Goal: Communication & Community: Participate in discussion

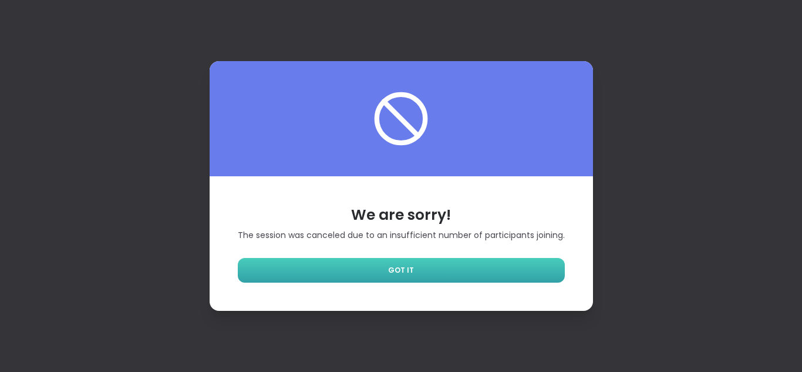
click at [390, 272] on span "GOT IT" at bounding box center [401, 270] width 26 height 11
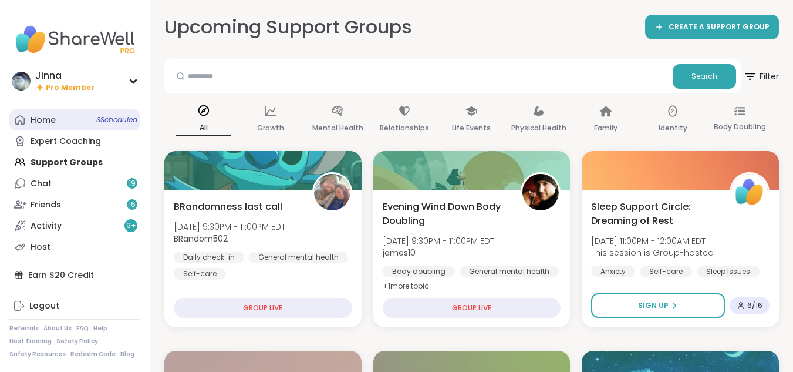
click at [42, 114] on div "Home 3 Scheduled" at bounding box center [43, 120] width 25 height 12
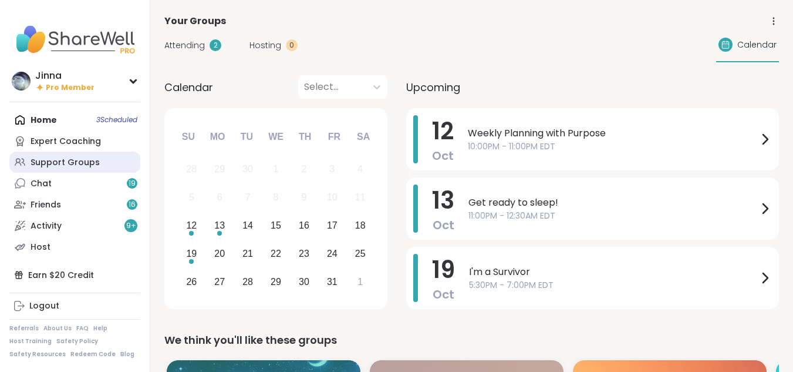
click at [65, 159] on div "Support Groups" at bounding box center [65, 163] width 69 height 12
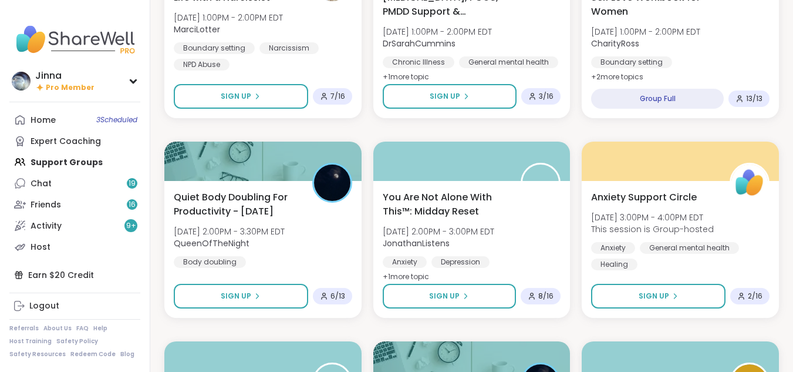
scroll to position [1620, 0]
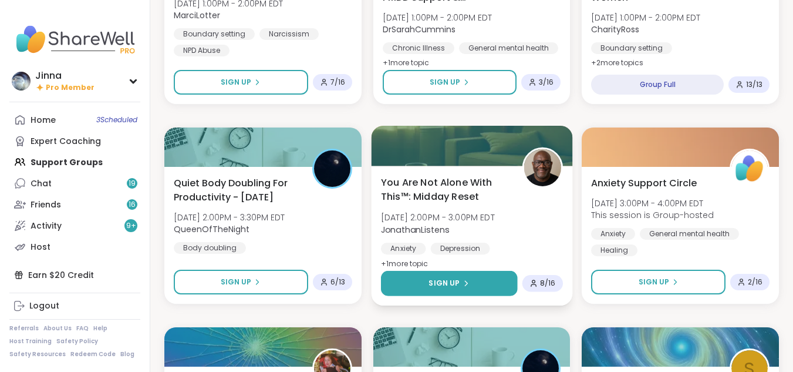
click at [462, 279] on icon at bounding box center [465, 282] width 7 height 7
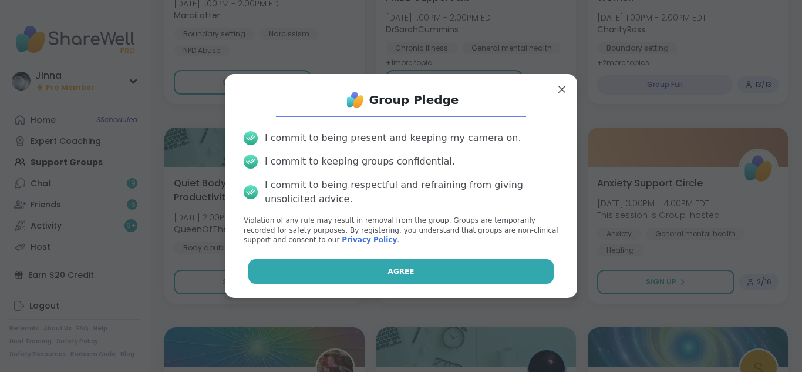
click at [448, 268] on button "Agree" at bounding box center [401, 271] width 306 height 25
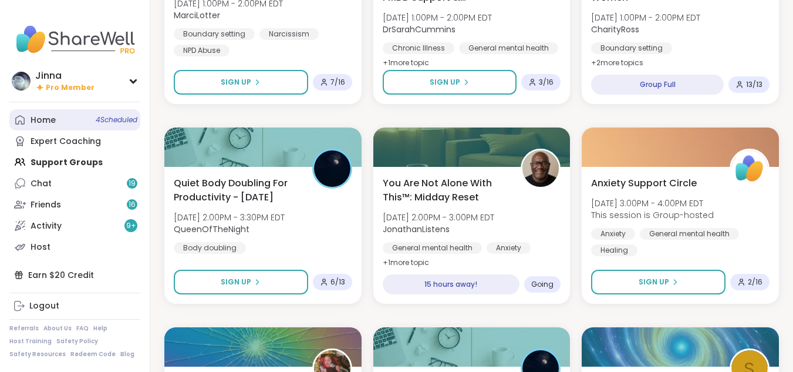
click at [45, 115] on div "Home 4 Scheduled" at bounding box center [43, 120] width 25 height 12
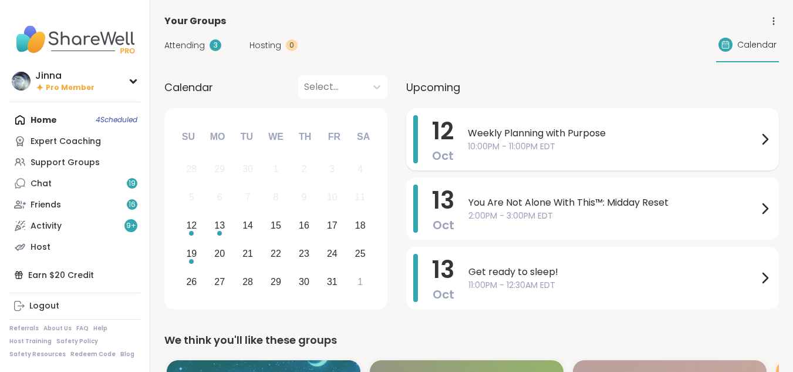
click at [546, 127] on span "Weekly Planning with Purpose" at bounding box center [613, 133] width 290 height 14
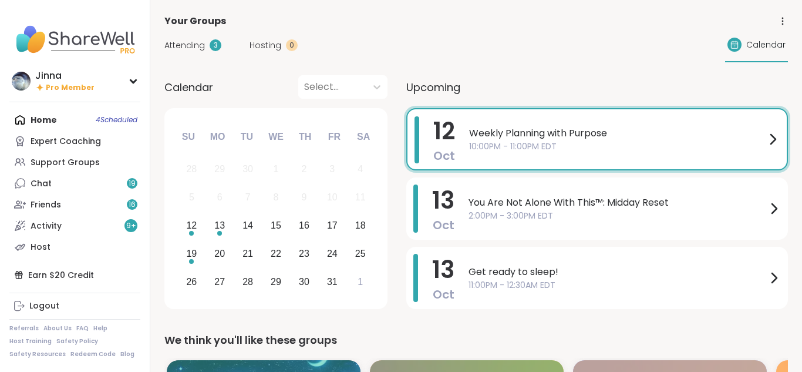
click at [395, 183] on div "Calendar Select... Previous Month Next Month [DATE] Su Mo Tu We Th Fr Sa 28 29 …" at bounding box center [476, 194] width 624 height 238
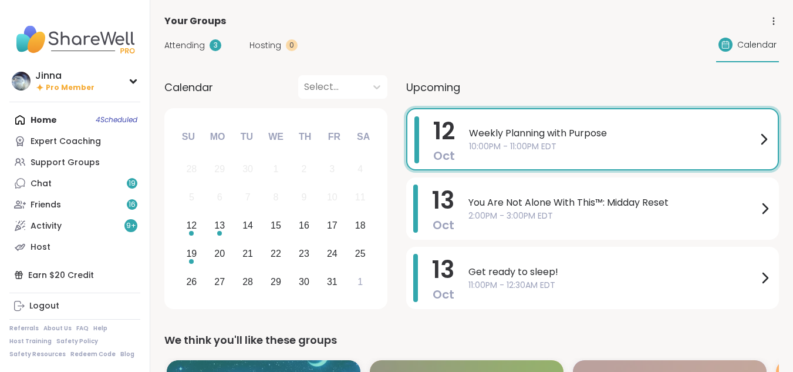
click at [51, 116] on div "Home 4 Scheduled Expert Coaching Support Groups Chat 19 Friends 16 Activity 9 +…" at bounding box center [74, 183] width 131 height 148
click at [70, 159] on div "Support Groups" at bounding box center [65, 163] width 69 height 12
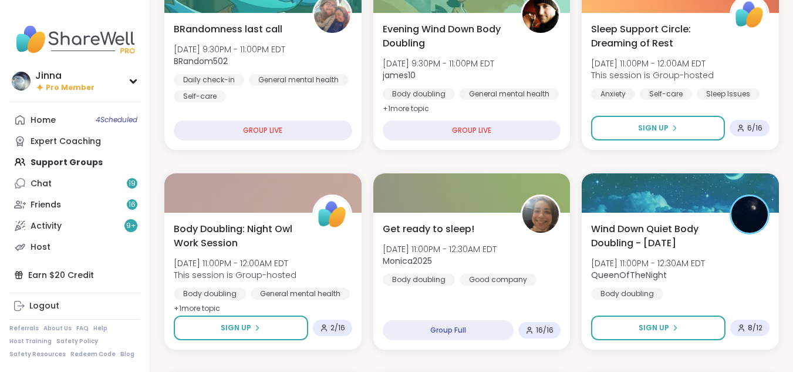
scroll to position [188, 0]
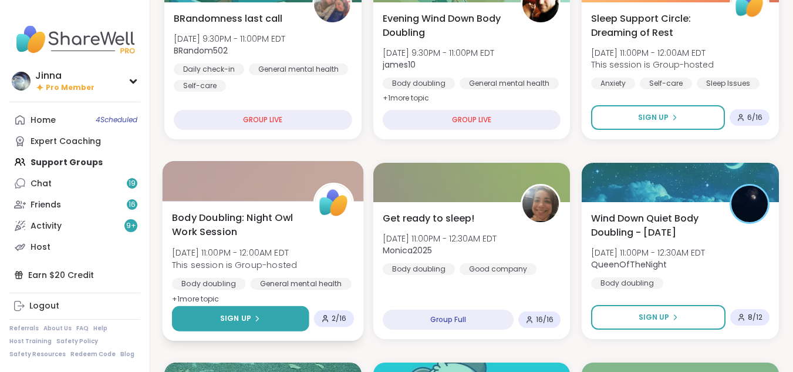
click at [271, 306] on button "Sign Up" at bounding box center [240, 318] width 137 height 25
click at [264, 311] on button "Sign Up" at bounding box center [240, 318] width 137 height 25
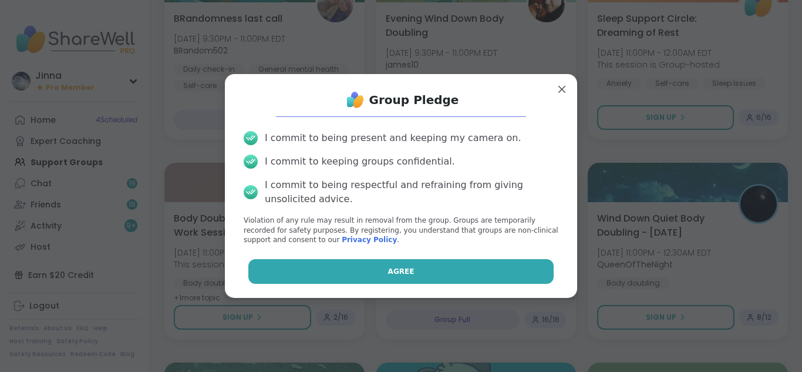
click at [388, 272] on span "Agree" at bounding box center [401, 271] width 26 height 11
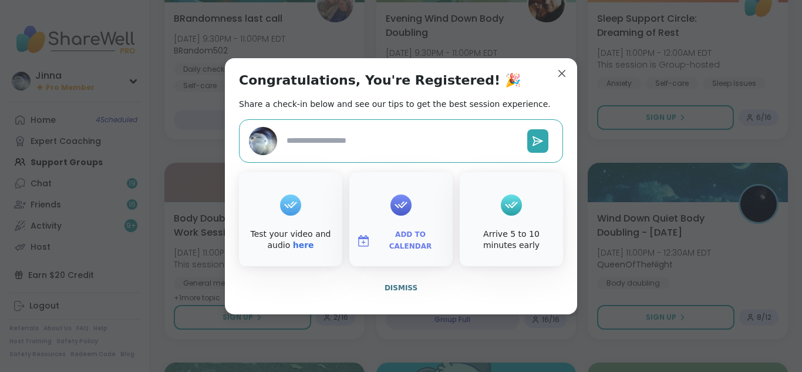
type textarea "*"
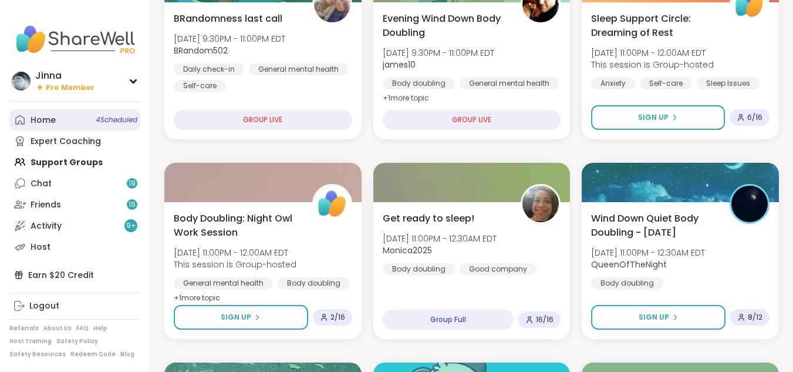
click at [48, 116] on div "Home 4 Scheduled" at bounding box center [43, 120] width 25 height 12
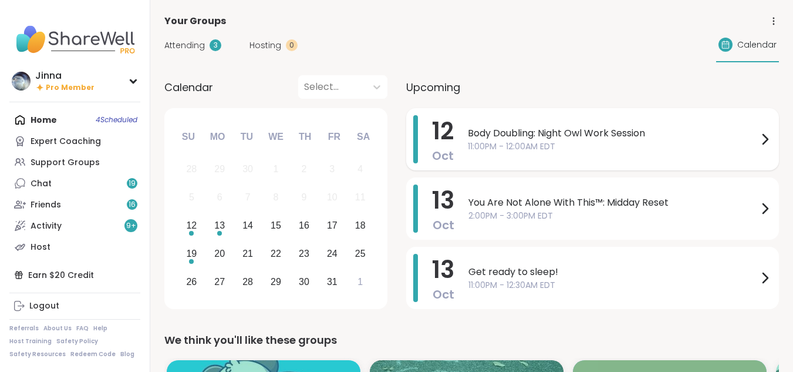
click at [563, 143] on span "11:00PM - 12:00AM EDT" at bounding box center [613, 146] width 290 height 12
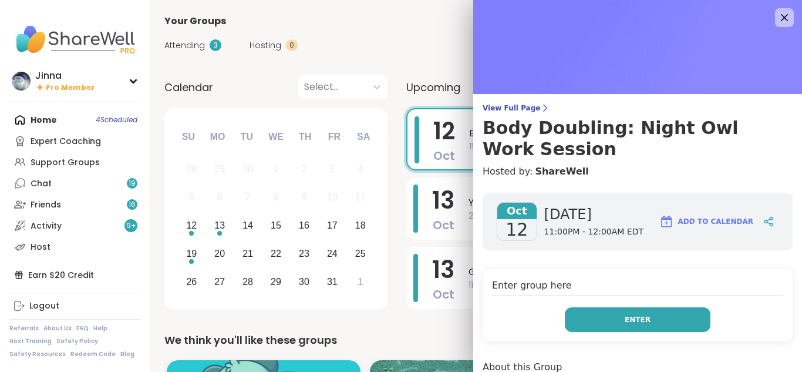
click at [625, 315] on span "Enter" at bounding box center [638, 319] width 26 height 11
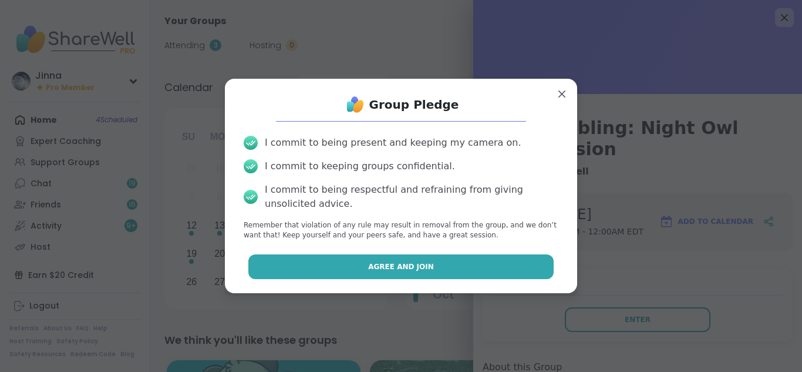
click at [400, 258] on button "Agree and Join" at bounding box center [401, 266] width 306 height 25
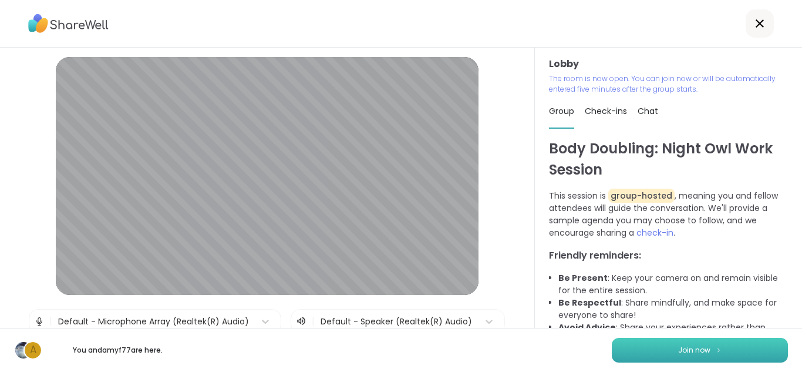
click at [689, 345] on span "Join now" at bounding box center [694, 350] width 32 height 11
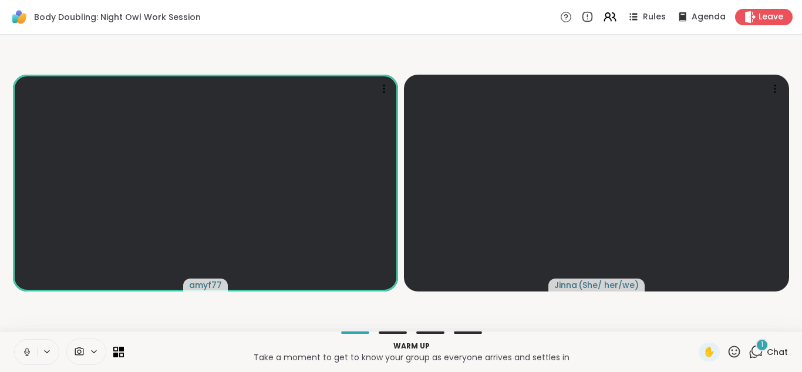
click at [22, 343] on button at bounding box center [26, 351] width 22 height 25
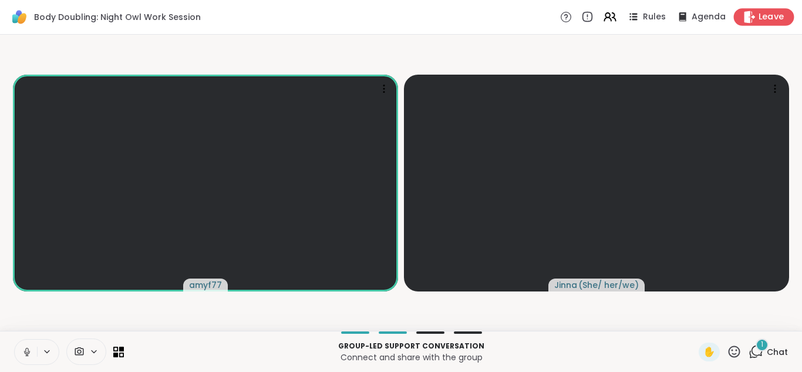
click at [759, 12] on span "Leave" at bounding box center [772, 17] width 26 height 12
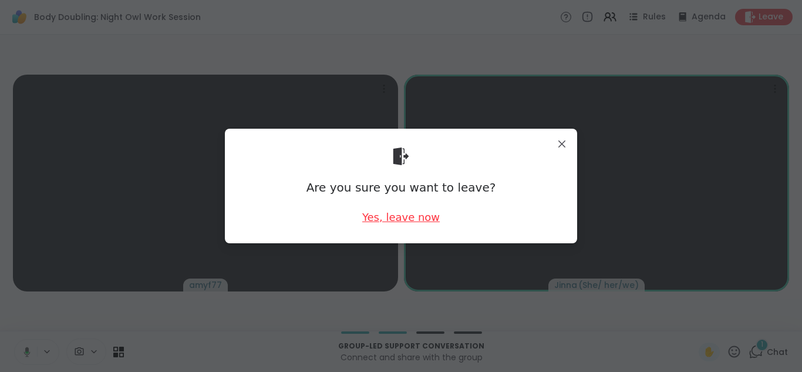
click at [417, 215] on div "Yes, leave now" at bounding box center [400, 217] width 77 height 15
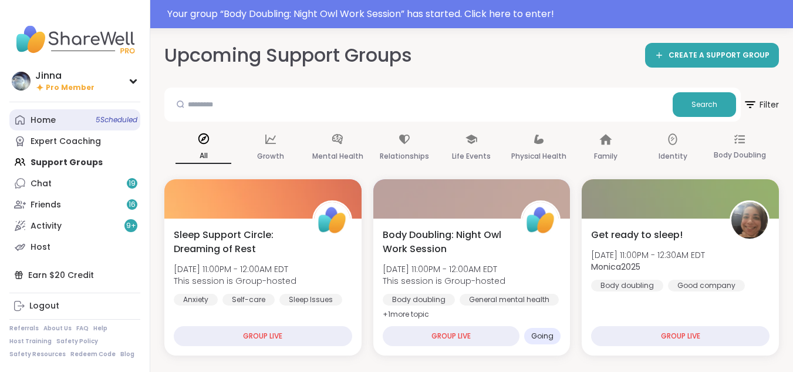
click at [46, 116] on div "Home 5 Scheduled" at bounding box center [43, 120] width 25 height 12
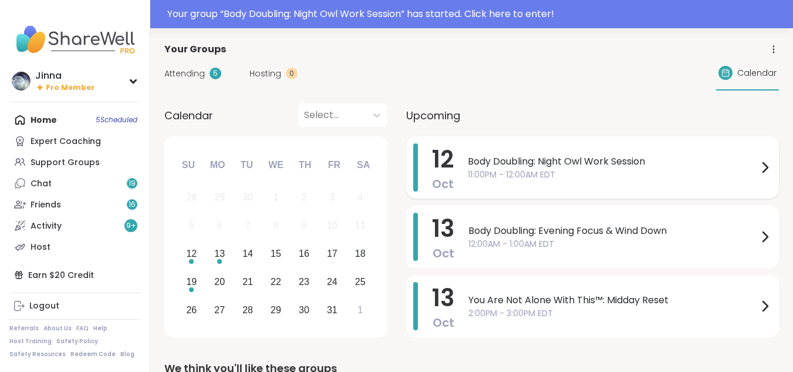
click at [541, 171] on span "11:00PM - 12:00AM EDT" at bounding box center [613, 174] width 290 height 12
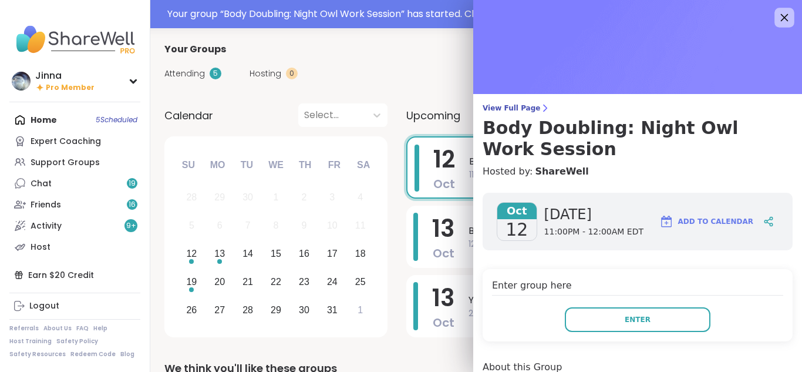
click at [777, 12] on icon at bounding box center [784, 17] width 15 height 15
